Goal: Task Accomplishment & Management: Use online tool/utility

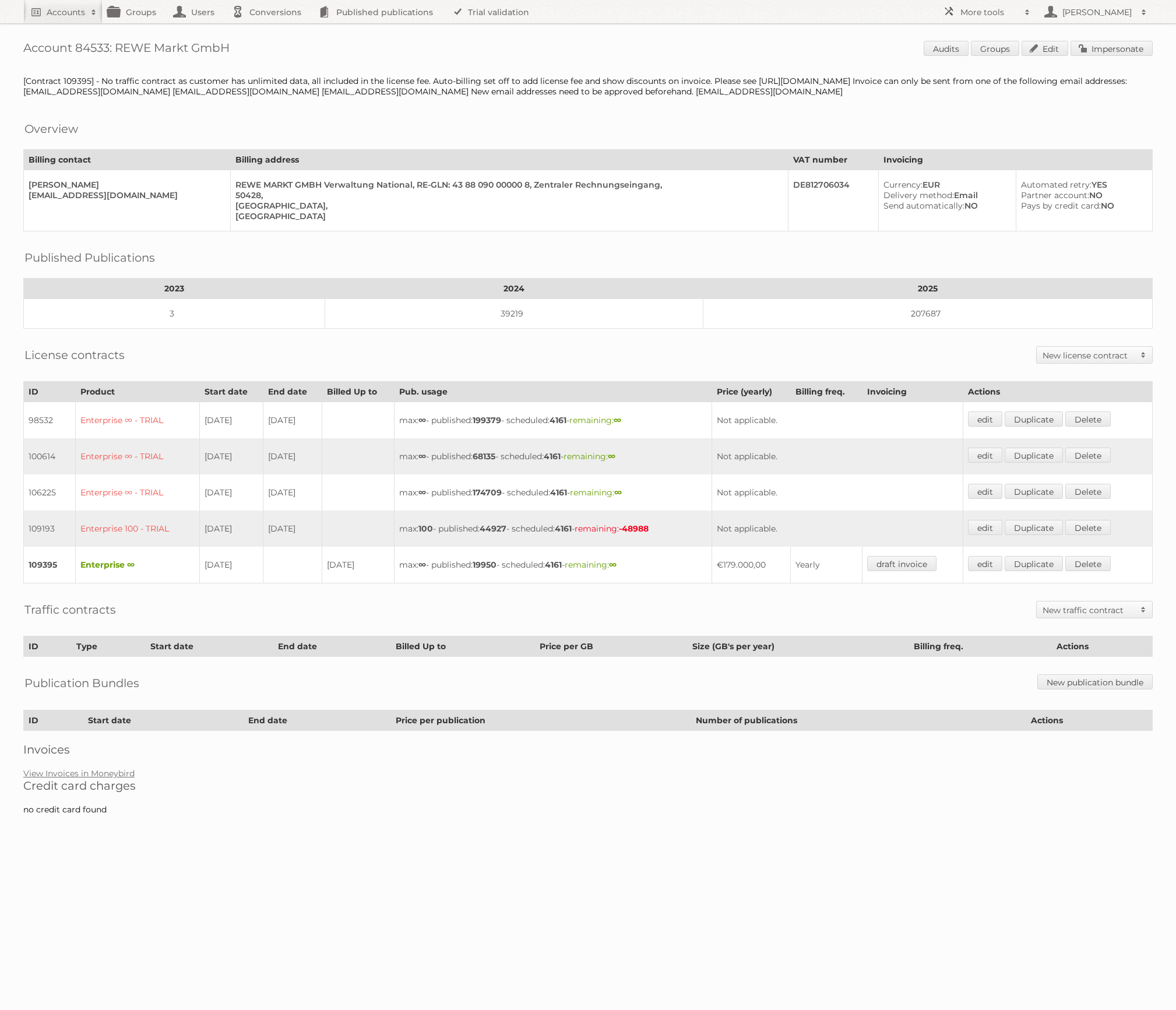
click at [94, 45] on h1 "Account 84533: REWE Markt GmbH Audits Groups Edit Impersonate" at bounding box center [587, 49] width 1129 height 18
copy h1 "84533"
click at [1028, 7] on span at bounding box center [1027, 12] width 18 height 12
click at [1000, 156] on link "Beta Features" at bounding box center [995, 155] width 116 height 18
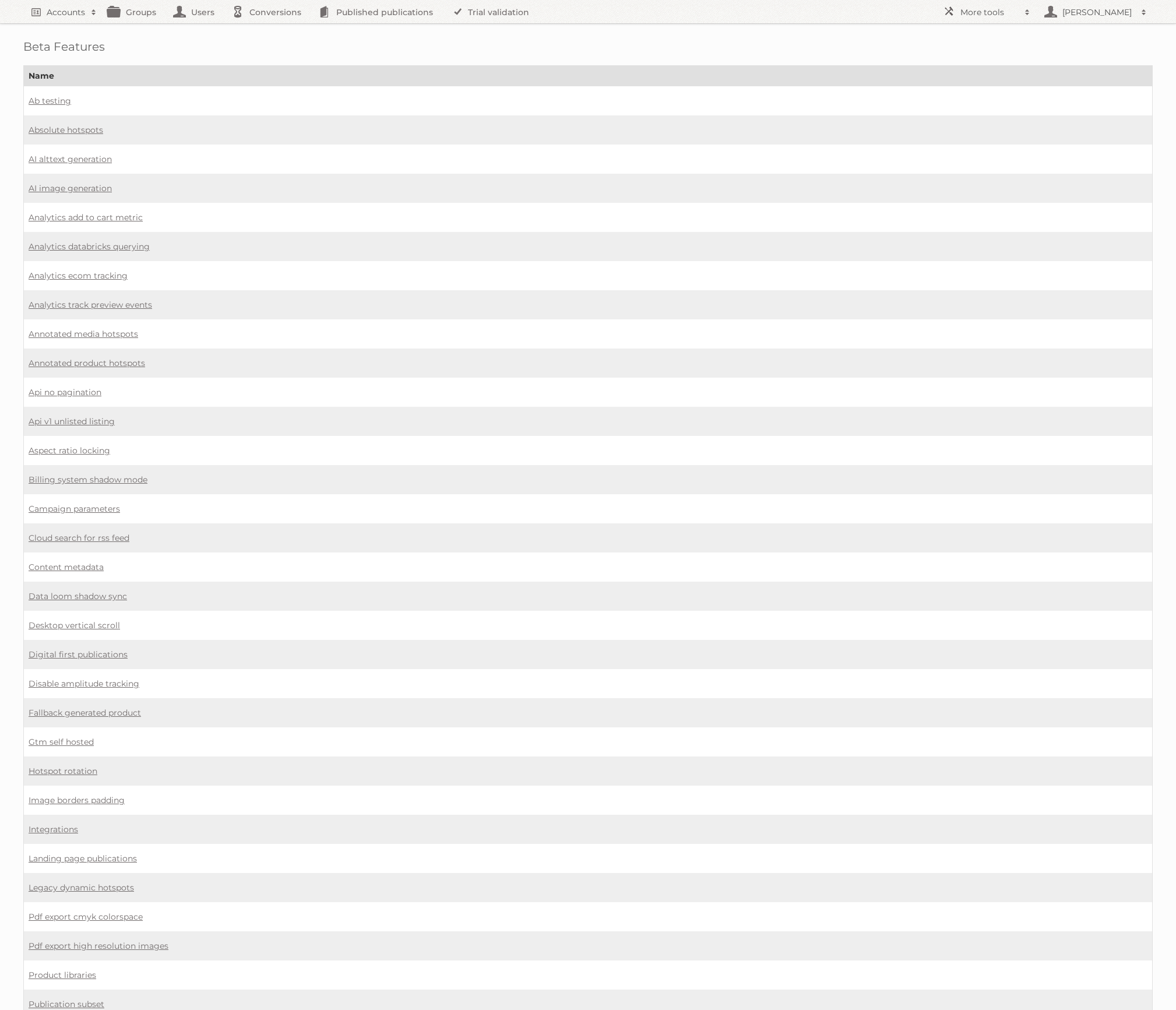
scroll to position [323, 0]
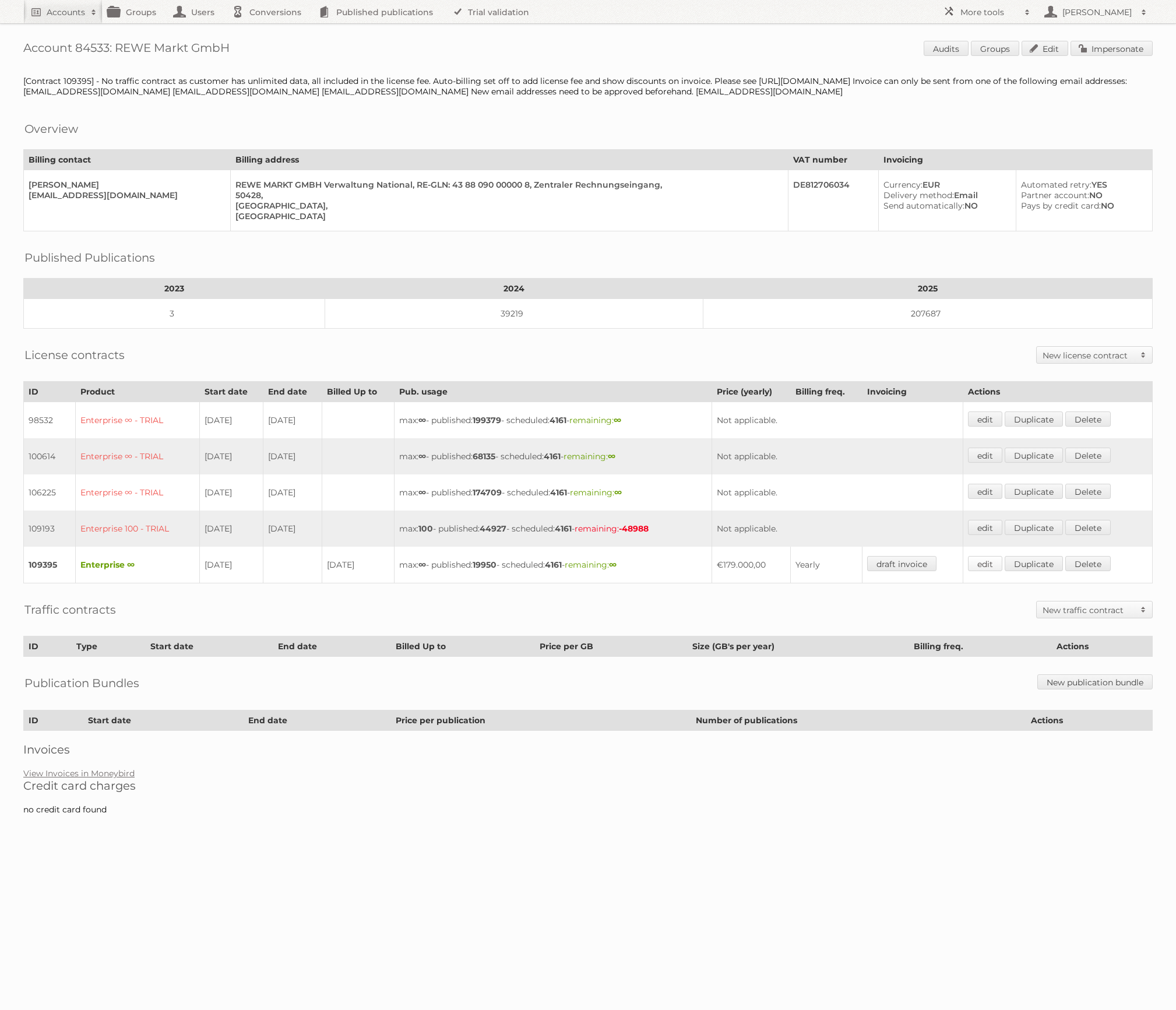
click at [992, 556] on link "edit" at bounding box center [985, 563] width 35 height 15
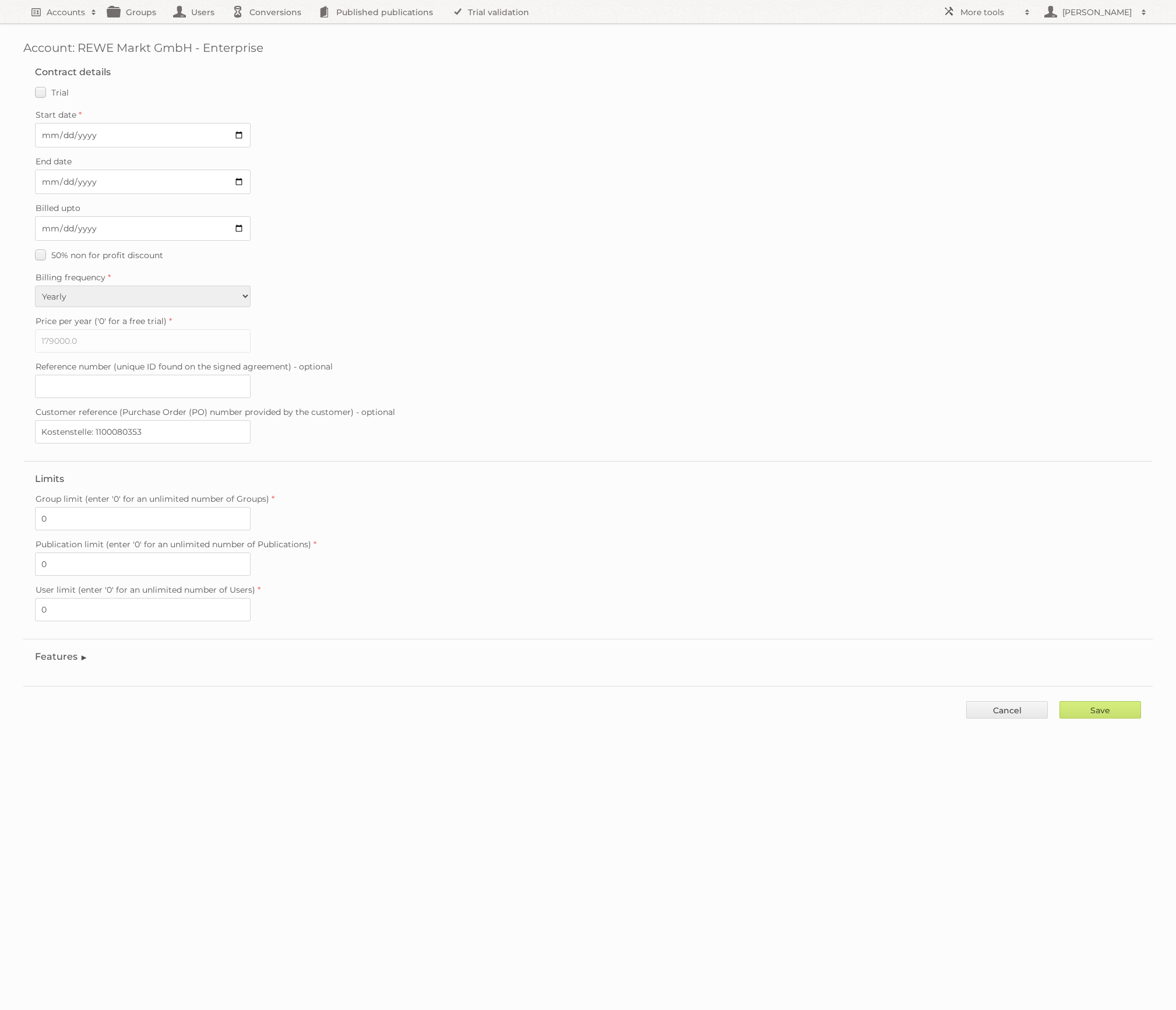
drag, startPoint x: 80, startPoint y: 648, endPoint x: 86, endPoint y: 646, distance: 6.3
click at [80, 651] on legend "Features" at bounding box center [61, 656] width 53 height 11
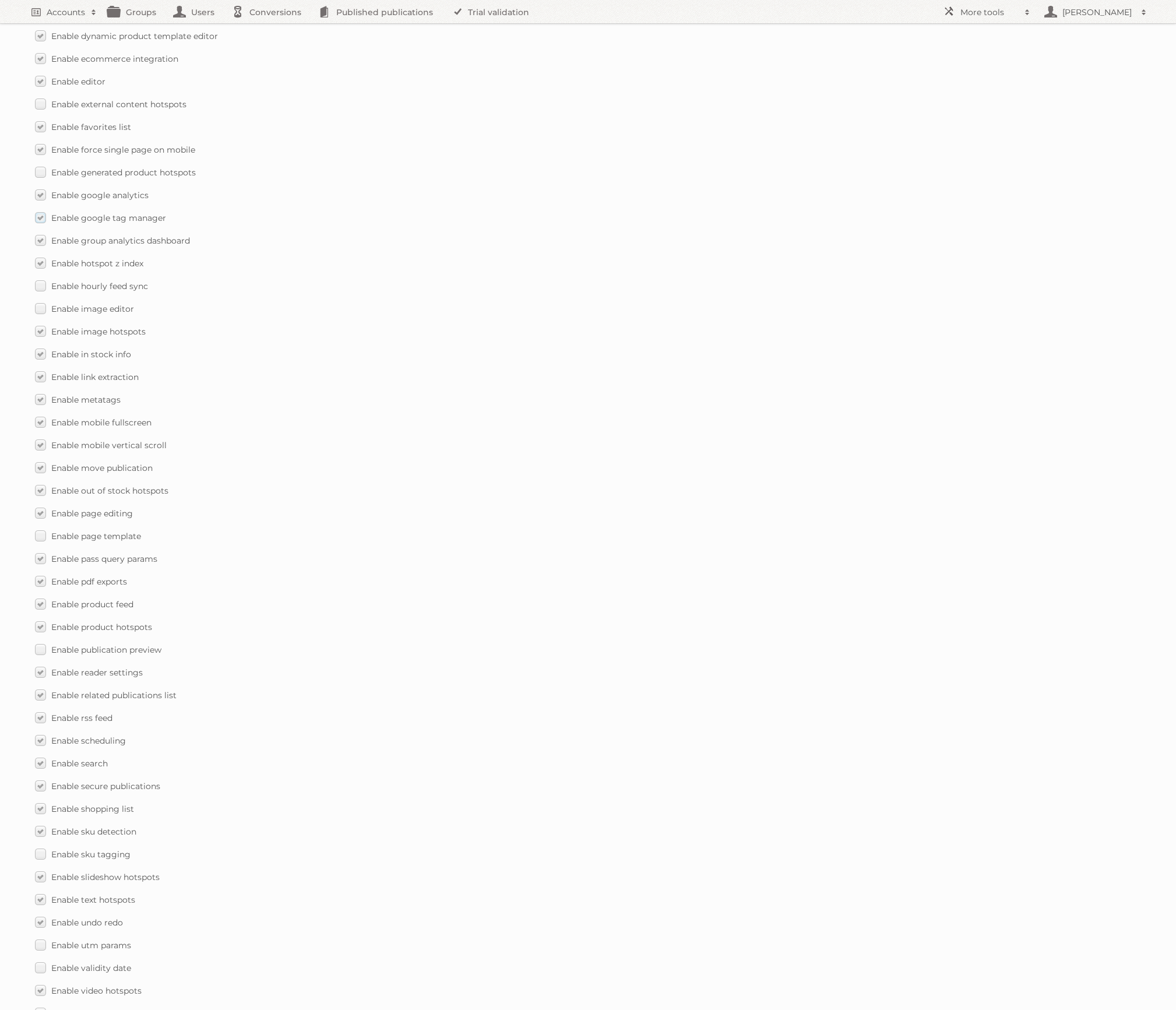
scroll to position [1121, 0]
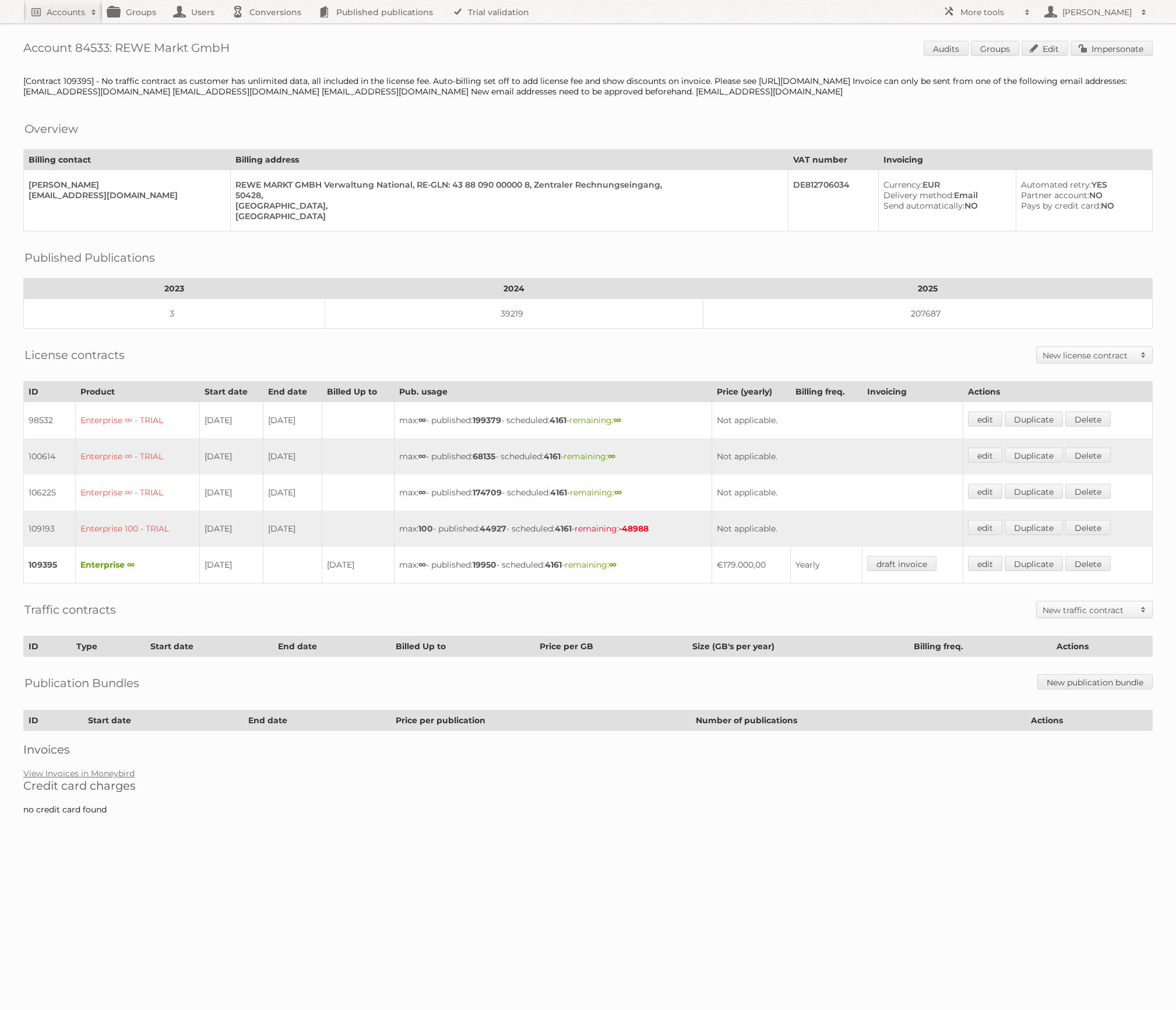
click at [105, 47] on h1 "Account 84533: REWE Markt GmbH Audits Groups Edit Impersonate" at bounding box center [587, 49] width 1129 height 18
copy h1 "84533"
click at [1026, 10] on span at bounding box center [1027, 12] width 18 height 12
click at [986, 156] on link "Beta Features" at bounding box center [995, 155] width 116 height 18
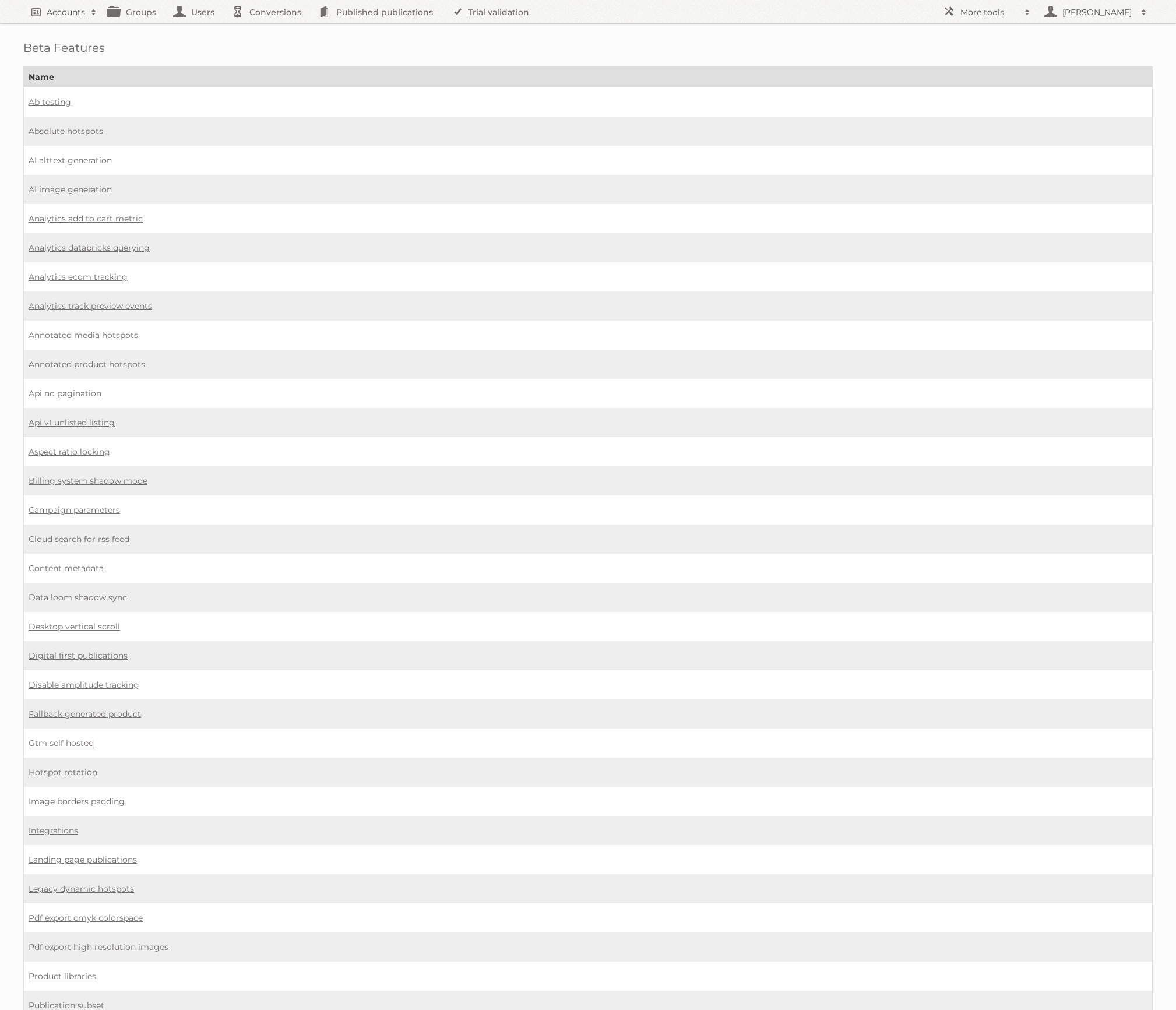
scroll to position [323, 0]
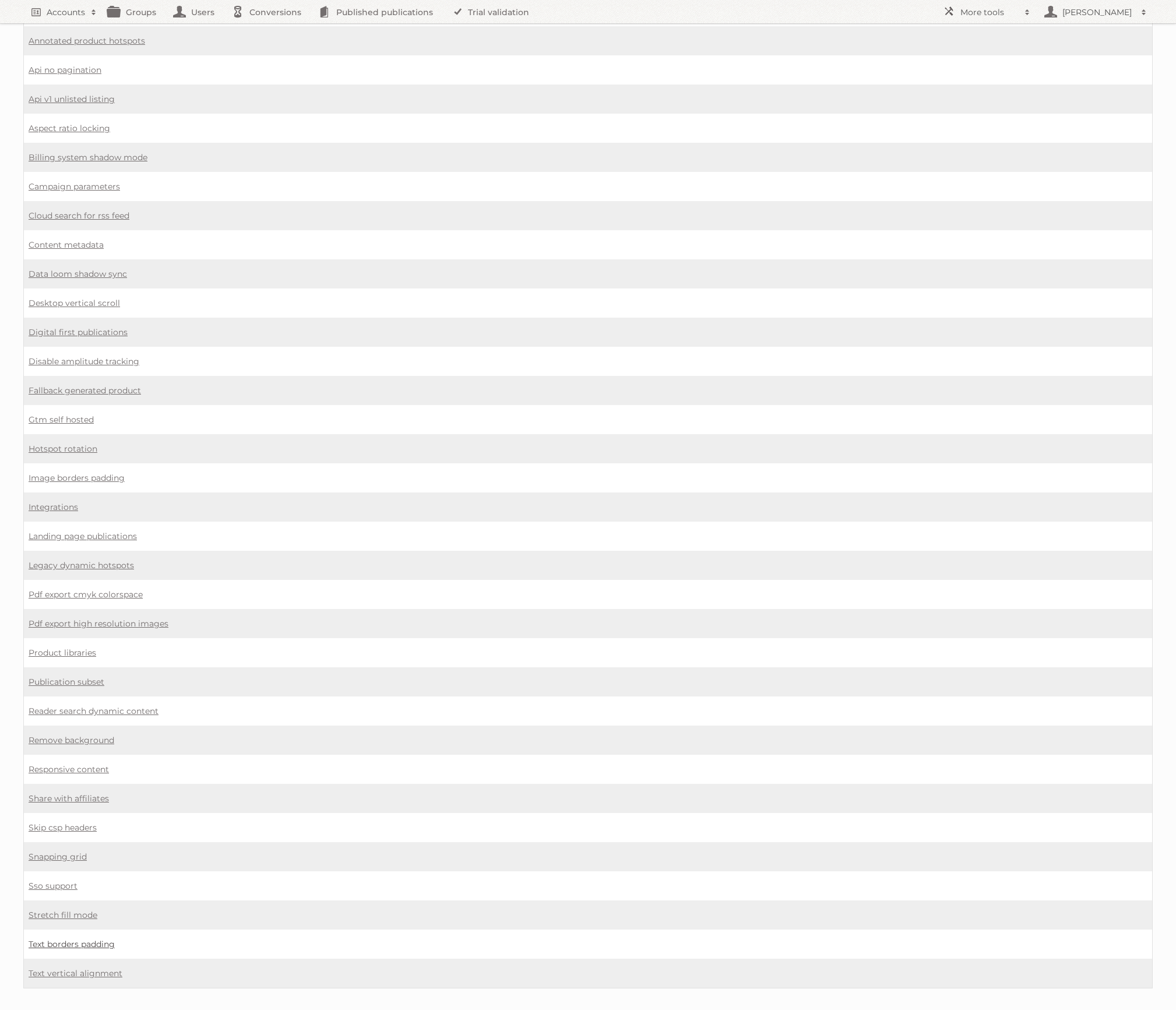
click at [91, 939] on link "Text borders padding" at bounding box center [72, 944] width 86 height 10
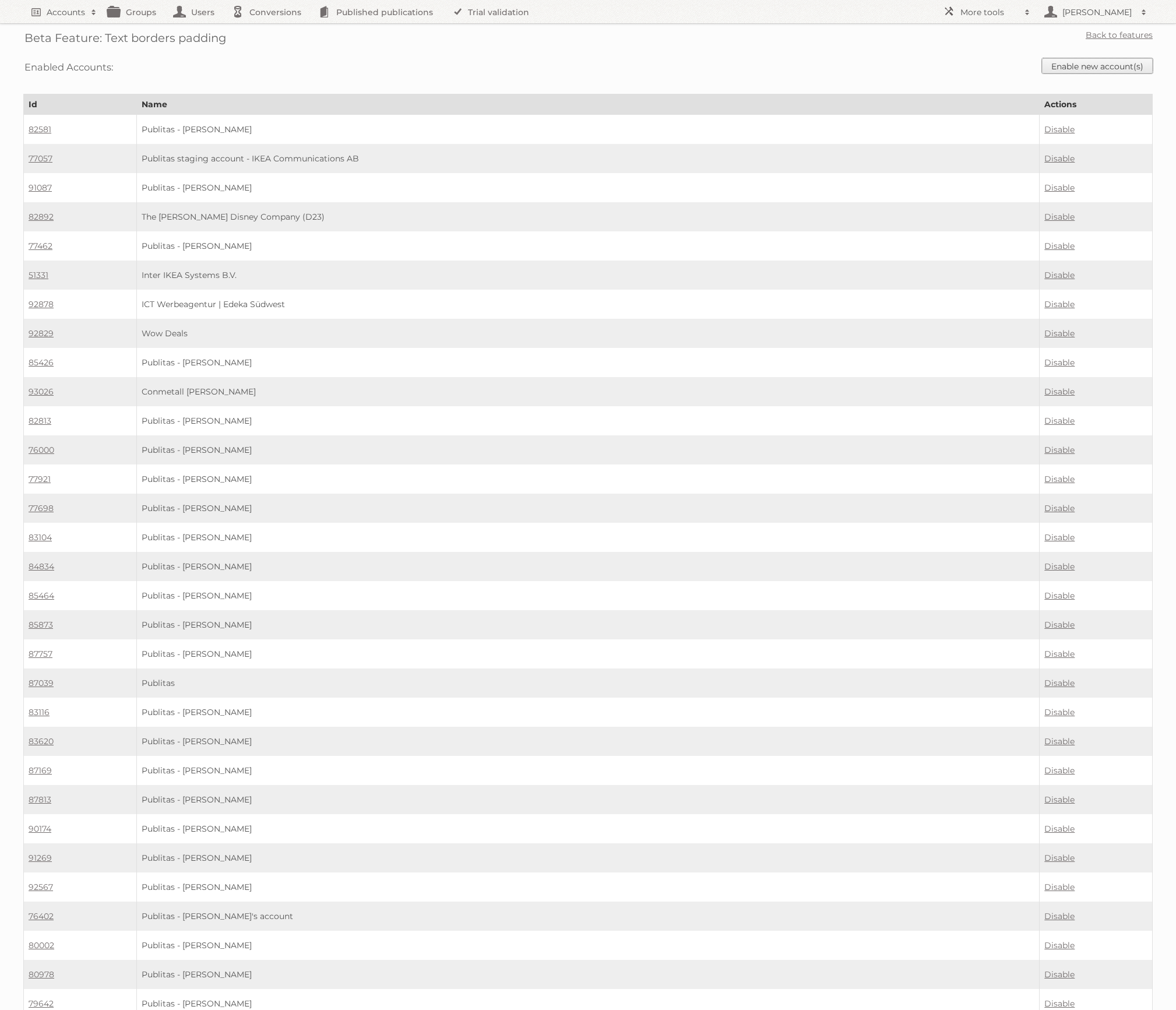
drag, startPoint x: 1095, startPoint y: 68, endPoint x: 678, endPoint y: 52, distance: 417.3
click at [1095, 68] on link "Enable new account(s)" at bounding box center [1097, 66] width 111 height 15
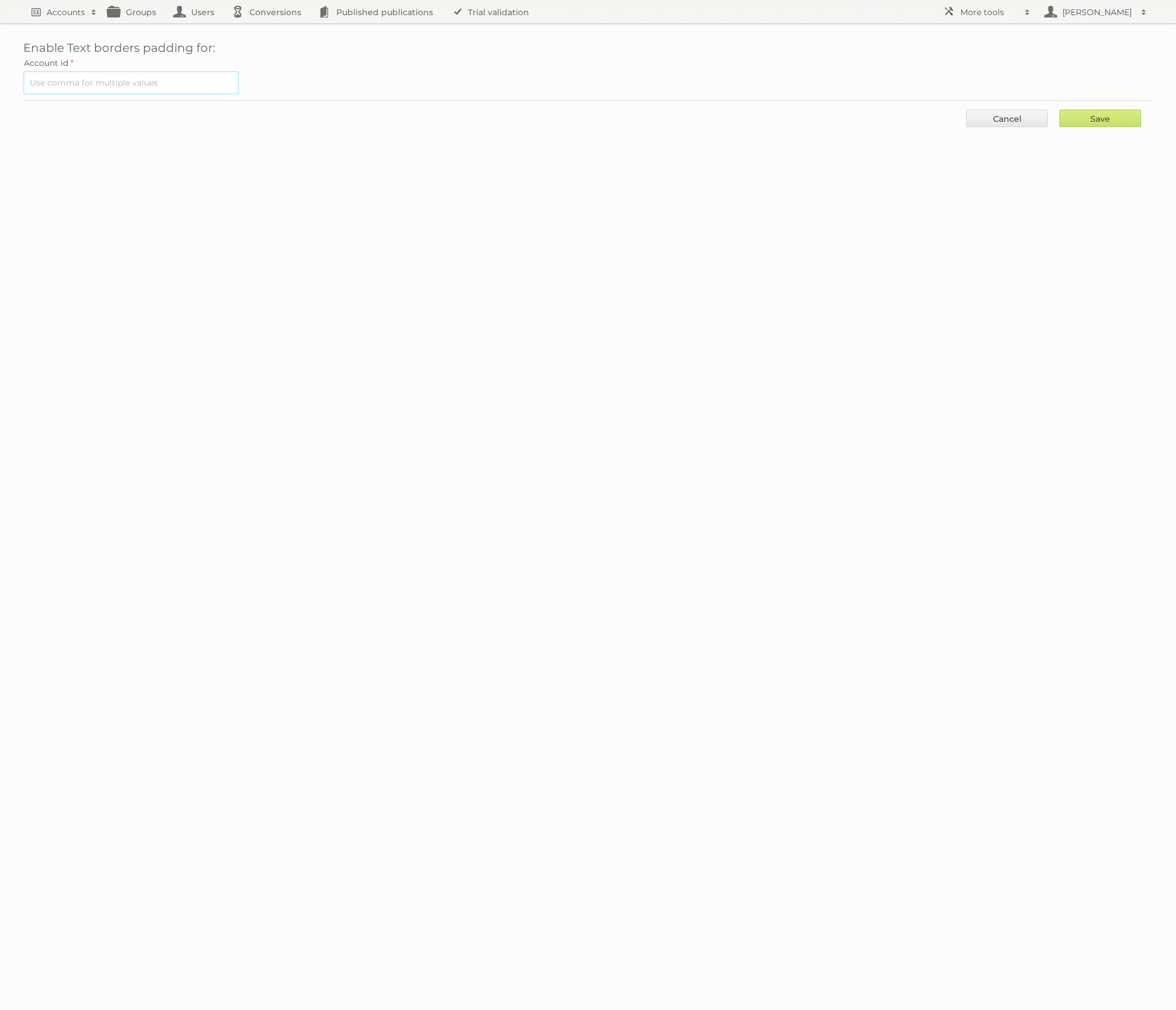
click at [173, 80] on input "text" at bounding box center [131, 83] width 216 height 23
paste input "84533"
type input "84533"
click at [1097, 119] on input "Save" at bounding box center [1100, 118] width 81 height 18
type input "..."
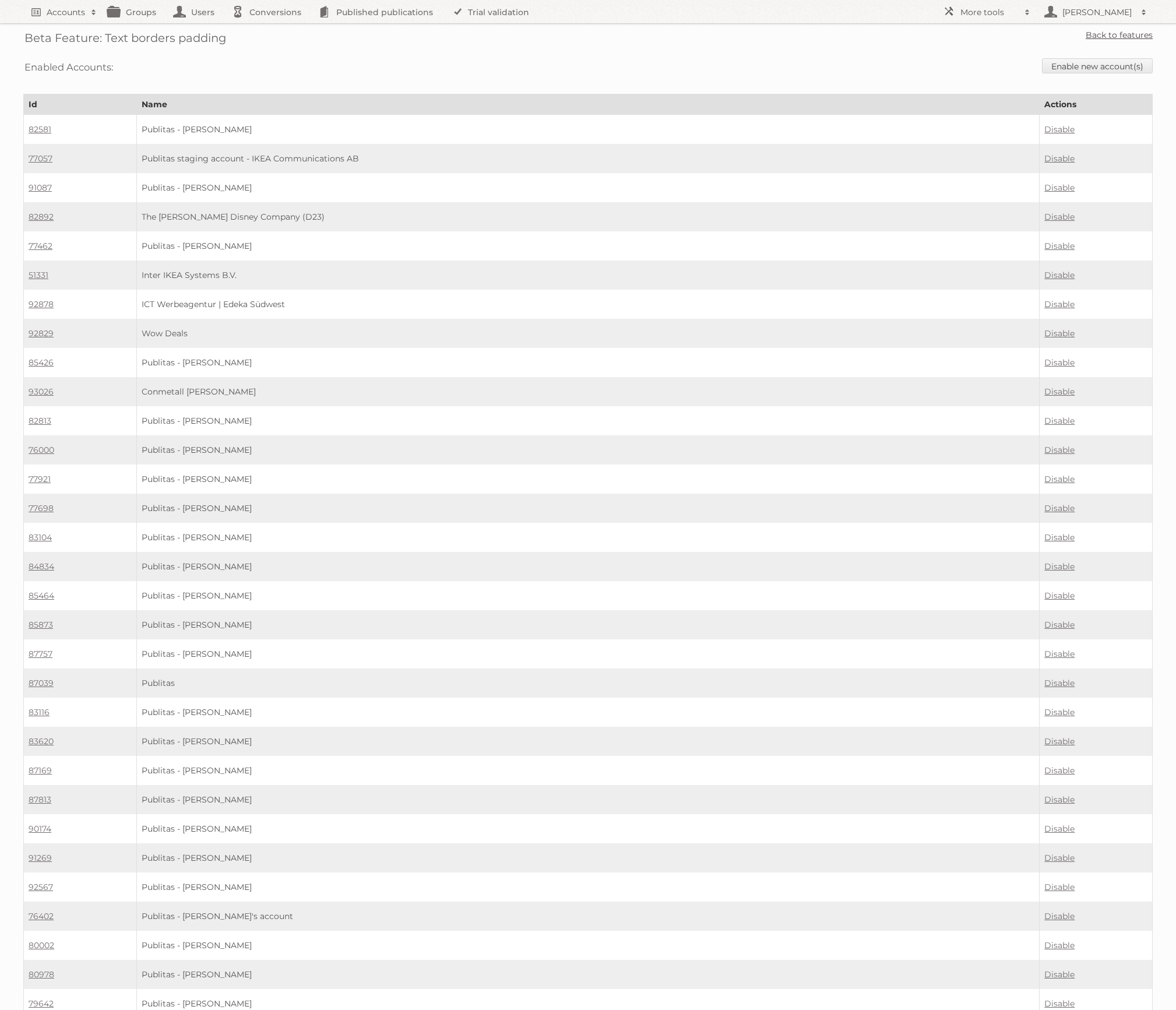
click at [1111, 35] on link "Back to features" at bounding box center [1119, 35] width 67 height 10
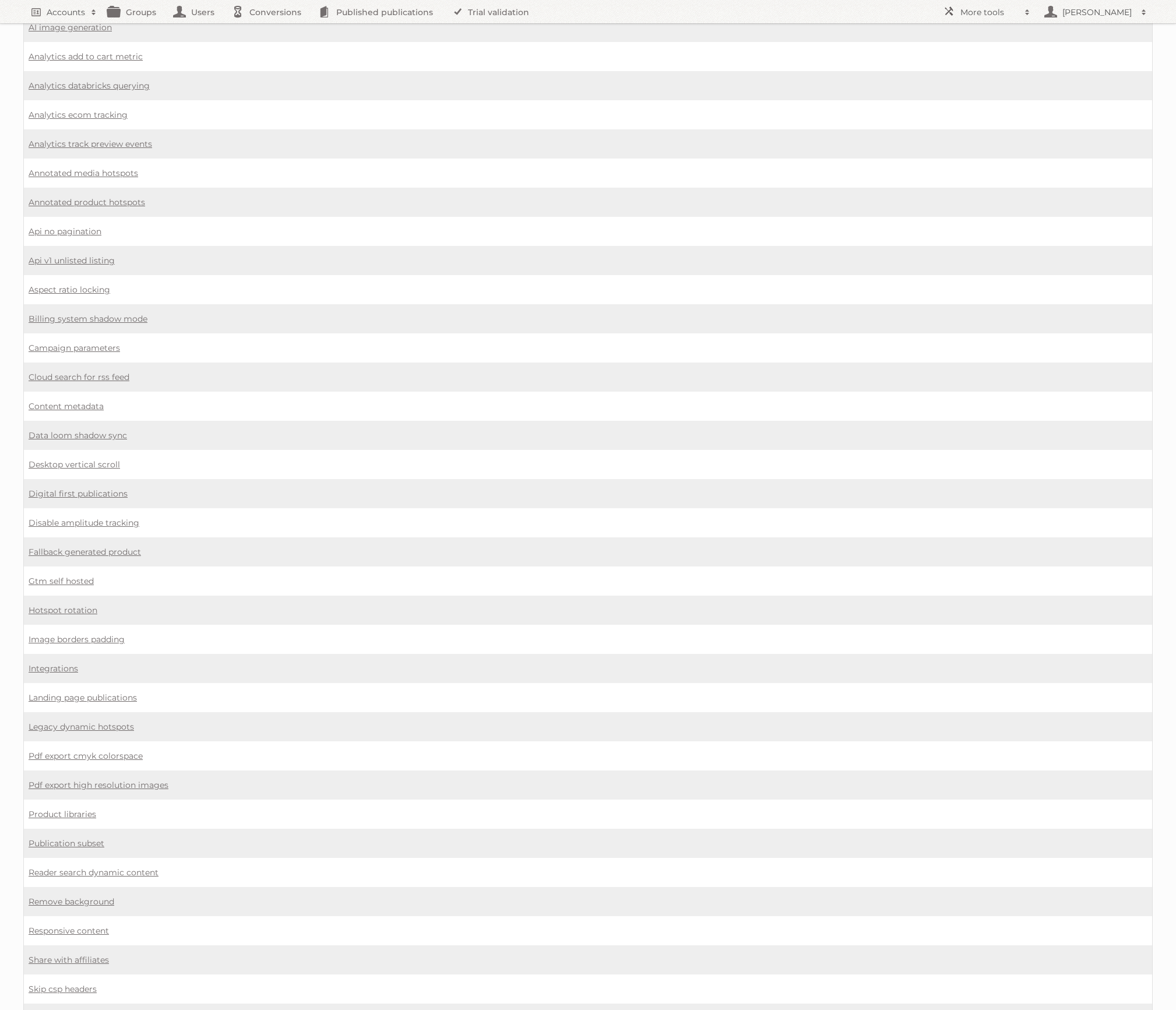
scroll to position [323, 0]
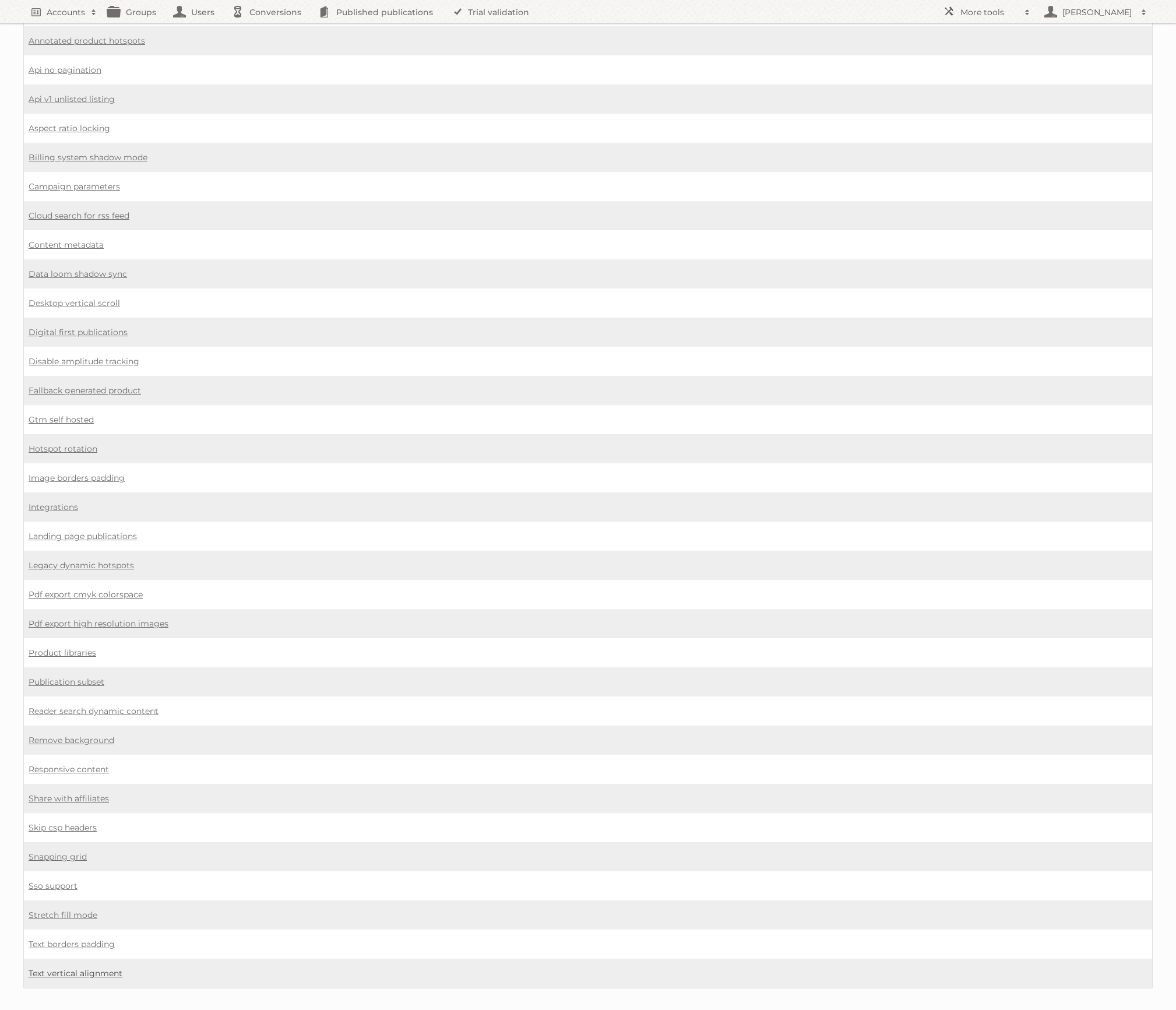
click at [95, 968] on link "Text vertical alignment" at bounding box center [75, 973] width 94 height 10
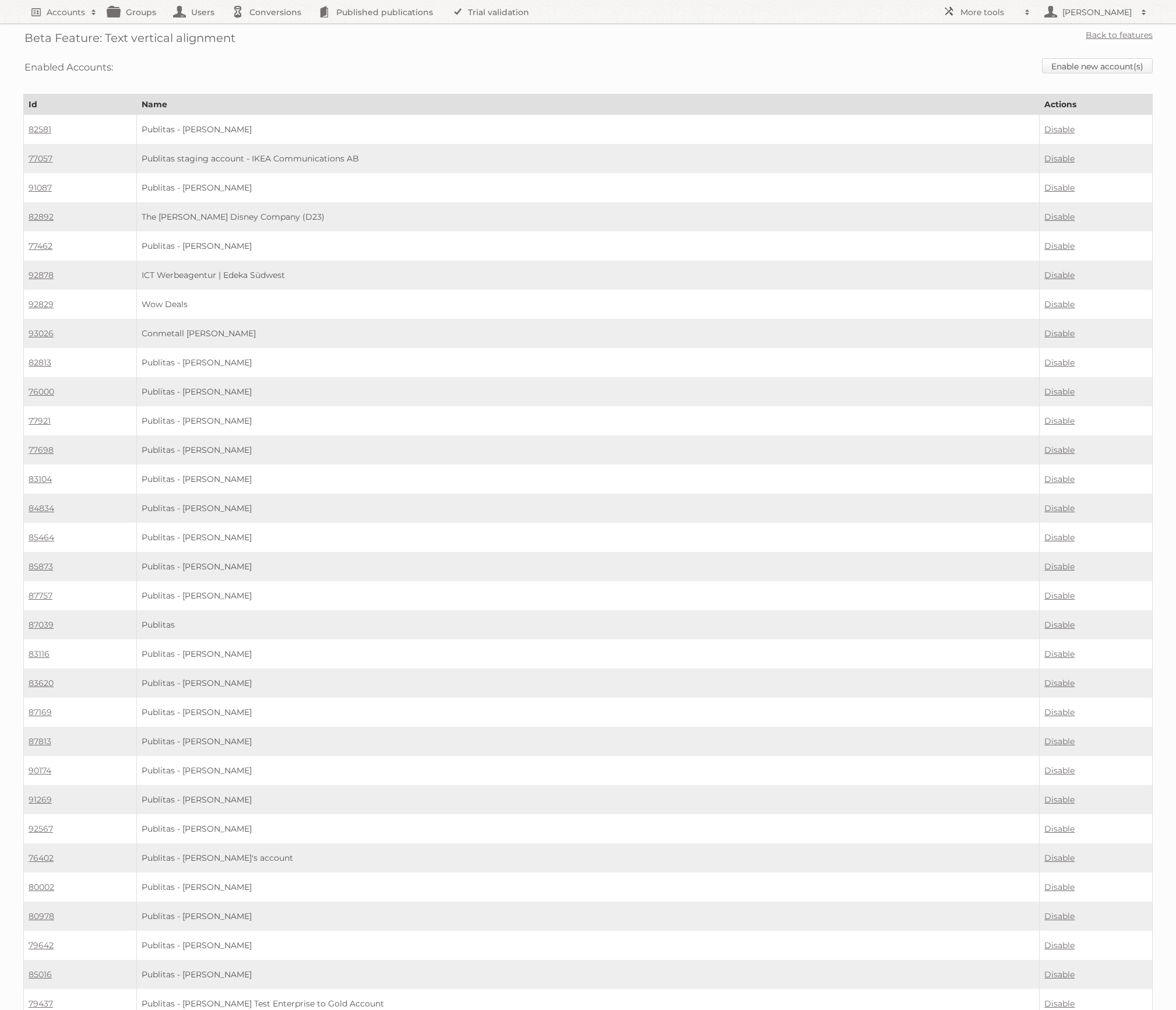
click at [1096, 63] on link "Enable new account(s)" at bounding box center [1097, 66] width 111 height 15
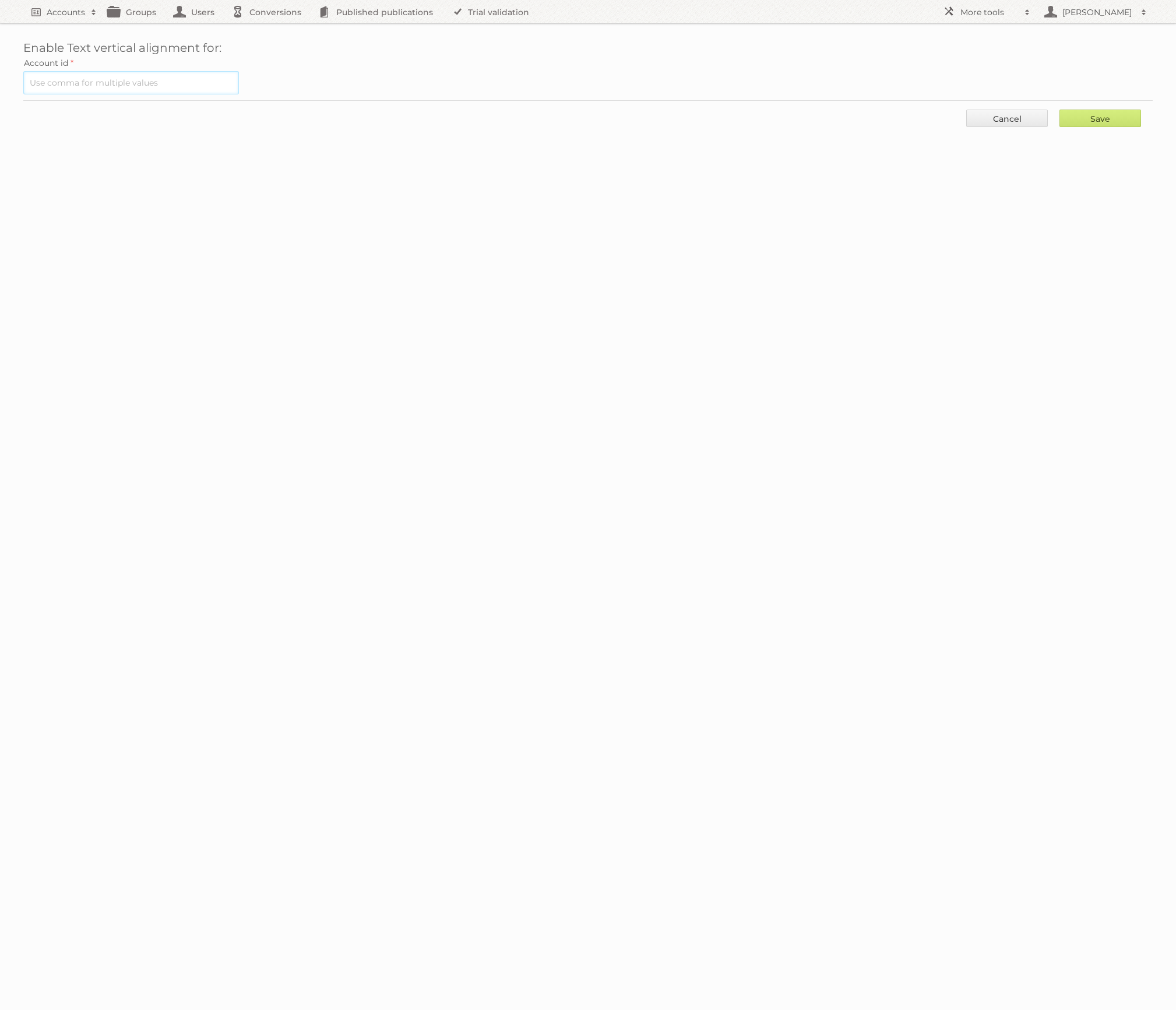
click at [187, 80] on input "text" at bounding box center [131, 83] width 216 height 23
paste input "84533"
type input "84533"
click at [1112, 119] on input "Save" at bounding box center [1100, 118] width 81 height 18
type input "..."
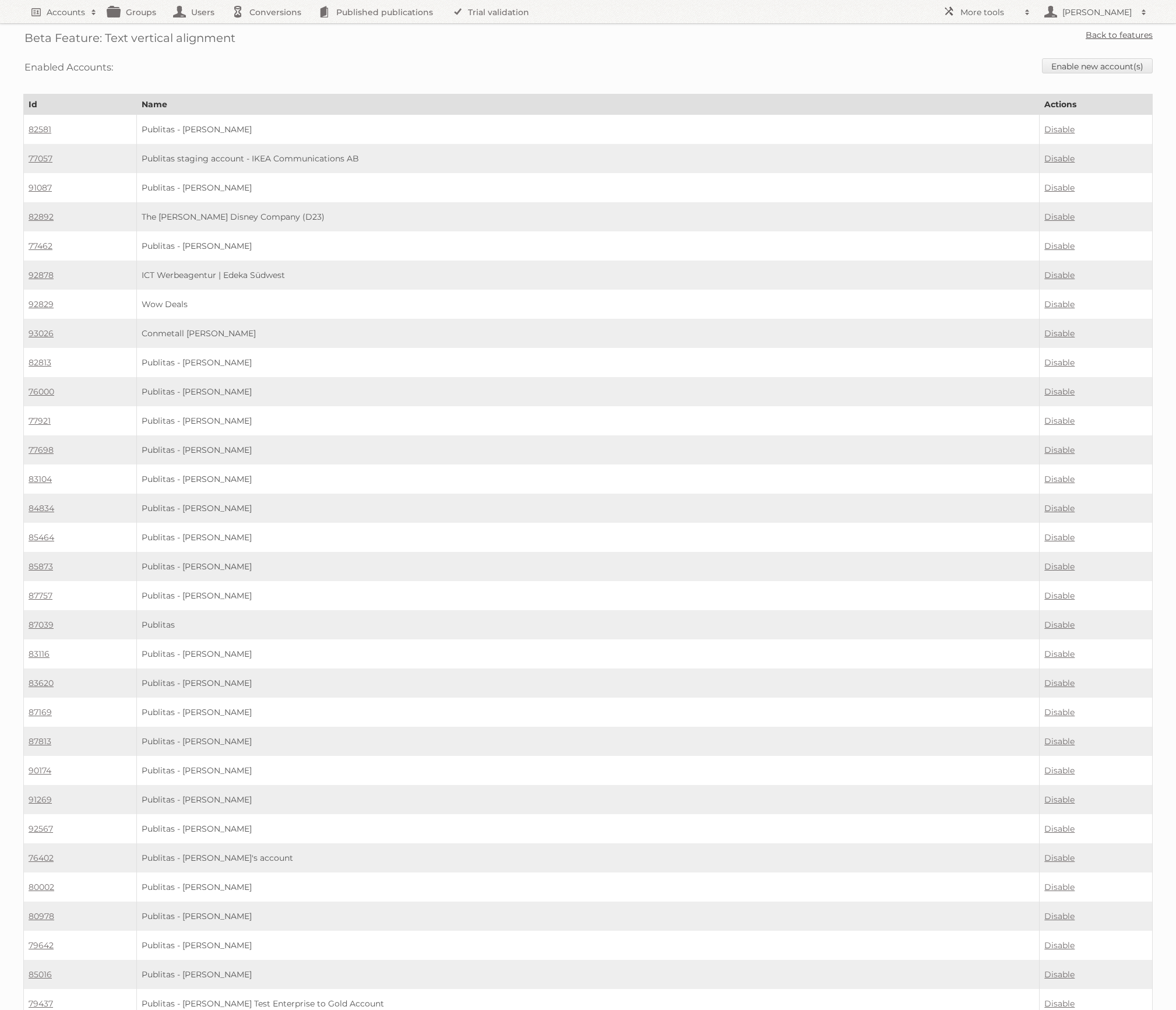
click at [1113, 37] on link "Back to features" at bounding box center [1119, 35] width 67 height 10
